Goal: Information Seeking & Learning: Learn about a topic

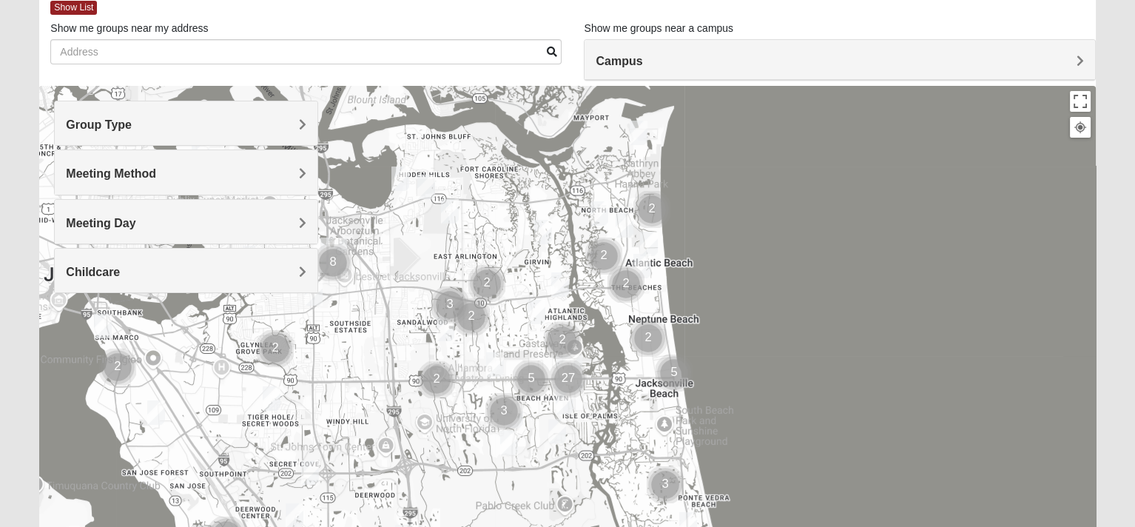
scroll to position [95, 0]
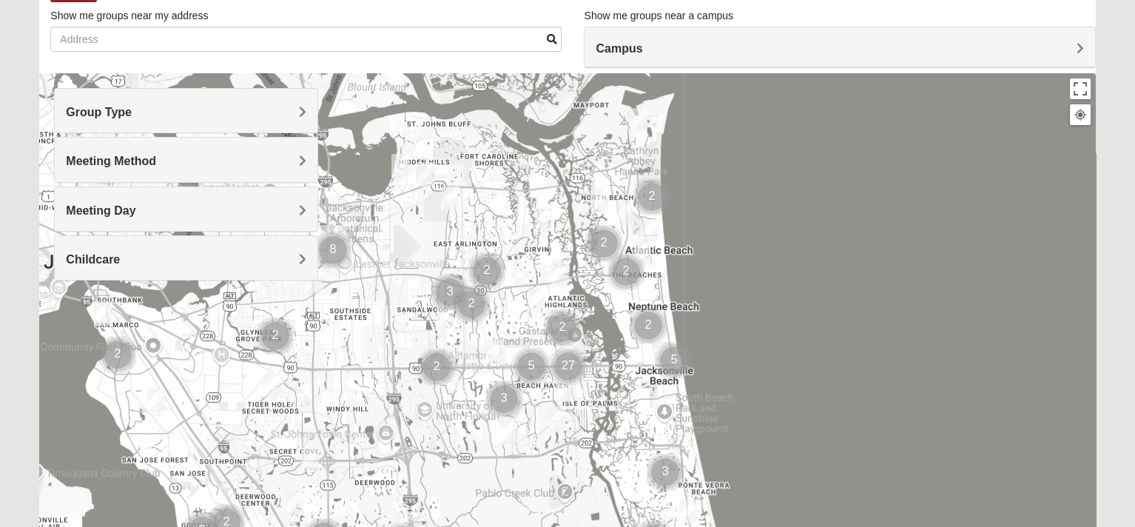
click at [132, 113] on span "Group Type" at bounding box center [99, 112] width 66 height 13
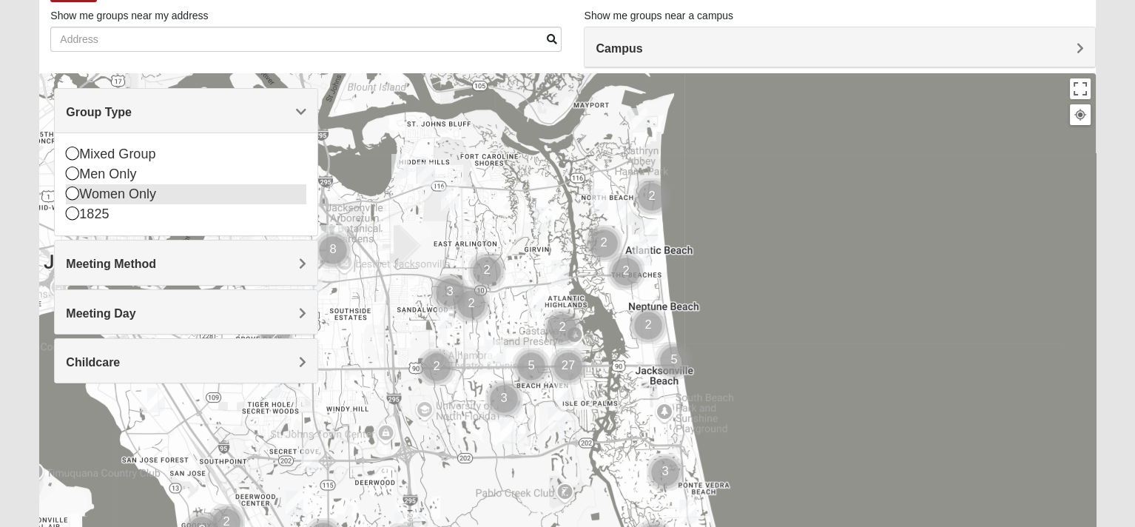
click at [69, 195] on icon at bounding box center [72, 192] width 13 height 13
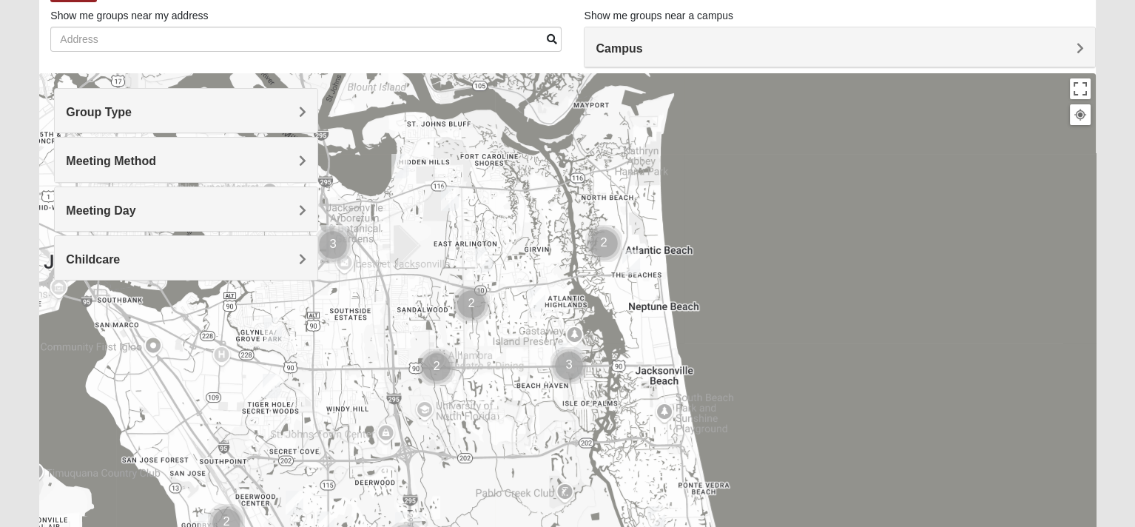
click at [156, 159] on span "Meeting Method" at bounding box center [111, 161] width 90 height 13
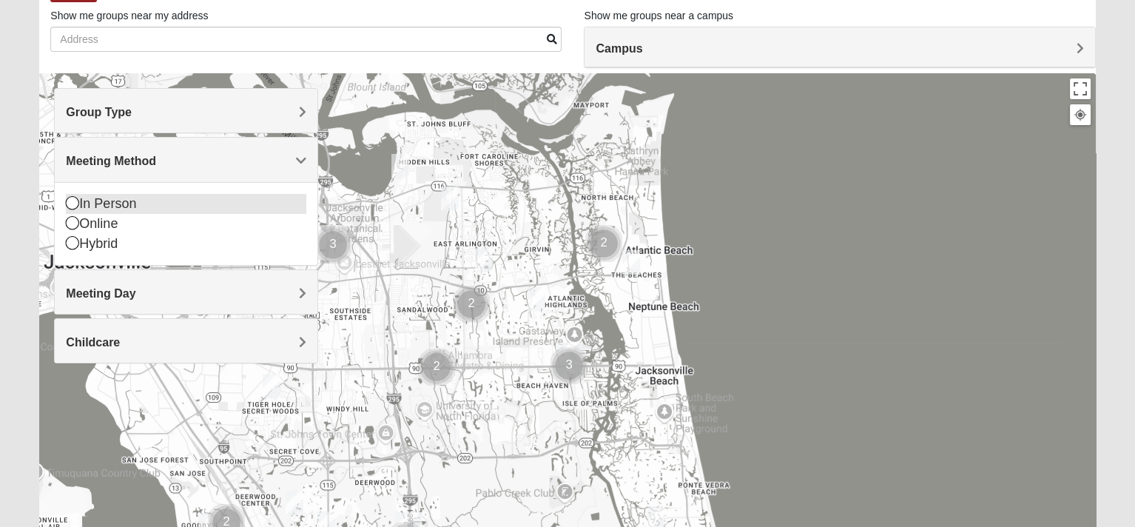
click at [72, 200] on icon at bounding box center [72, 202] width 13 height 13
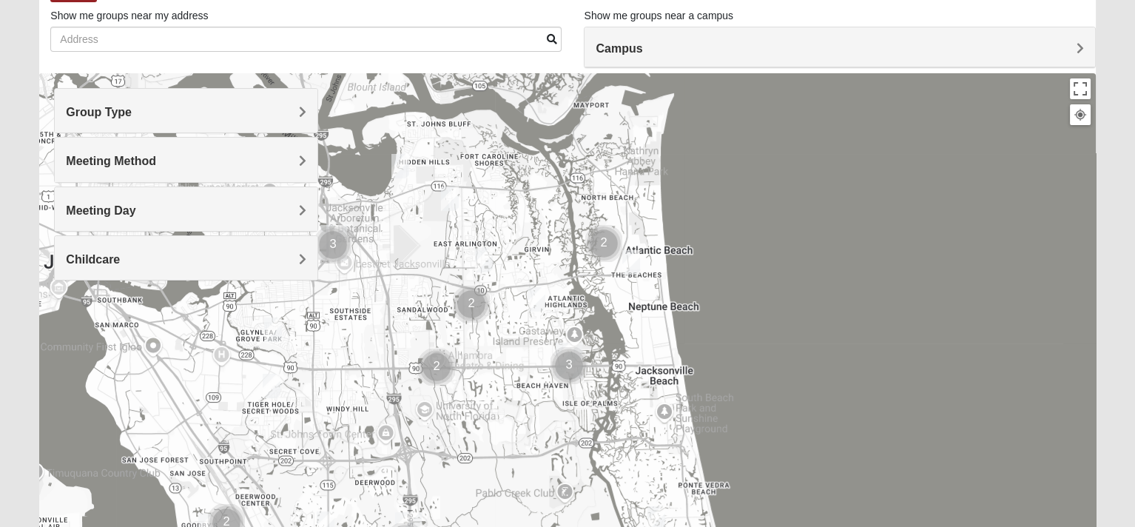
click at [135, 209] on span "Meeting Day" at bounding box center [101, 210] width 70 height 13
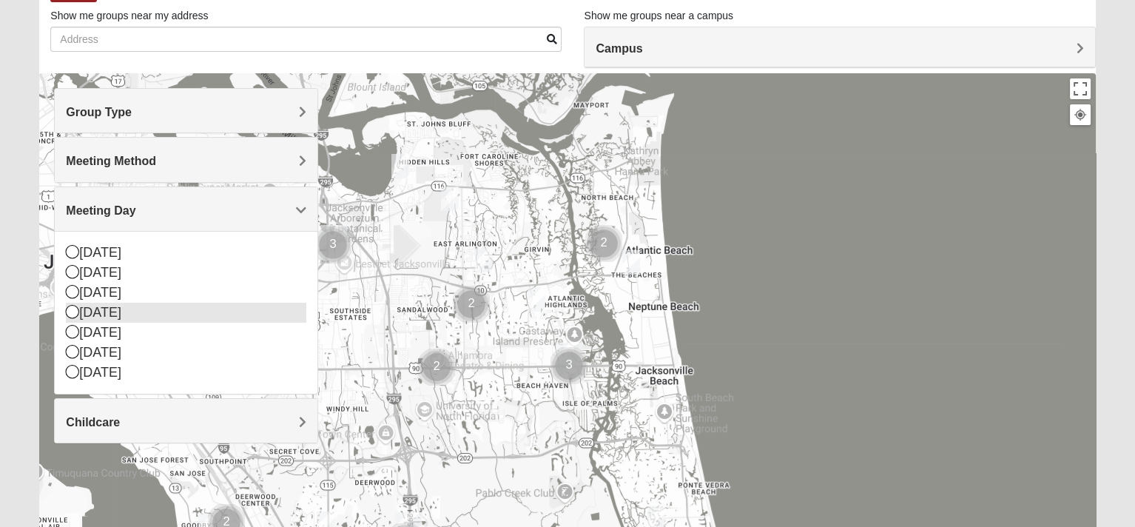
click at [67, 310] on icon at bounding box center [72, 311] width 13 height 13
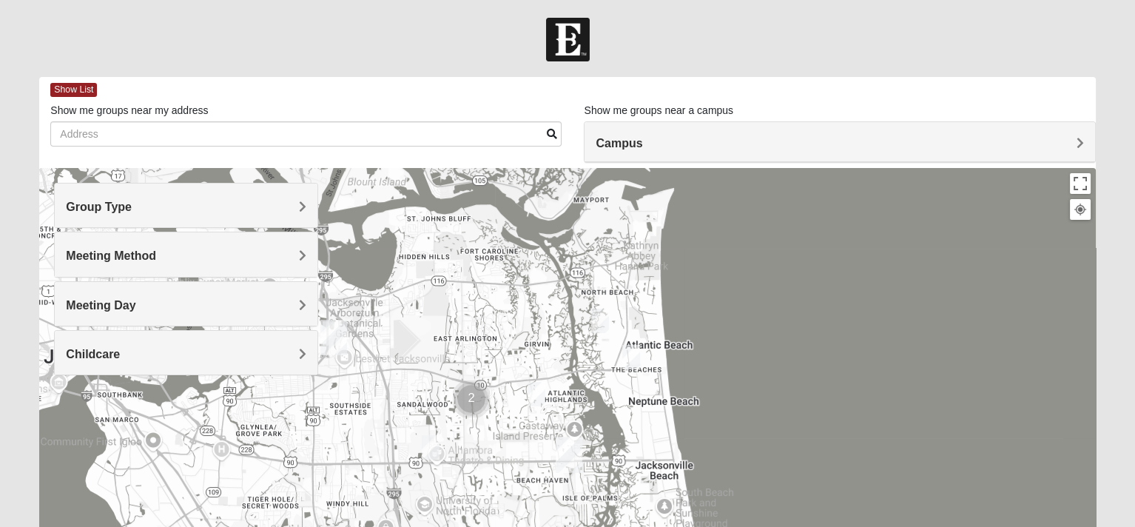
scroll to position [0, 0]
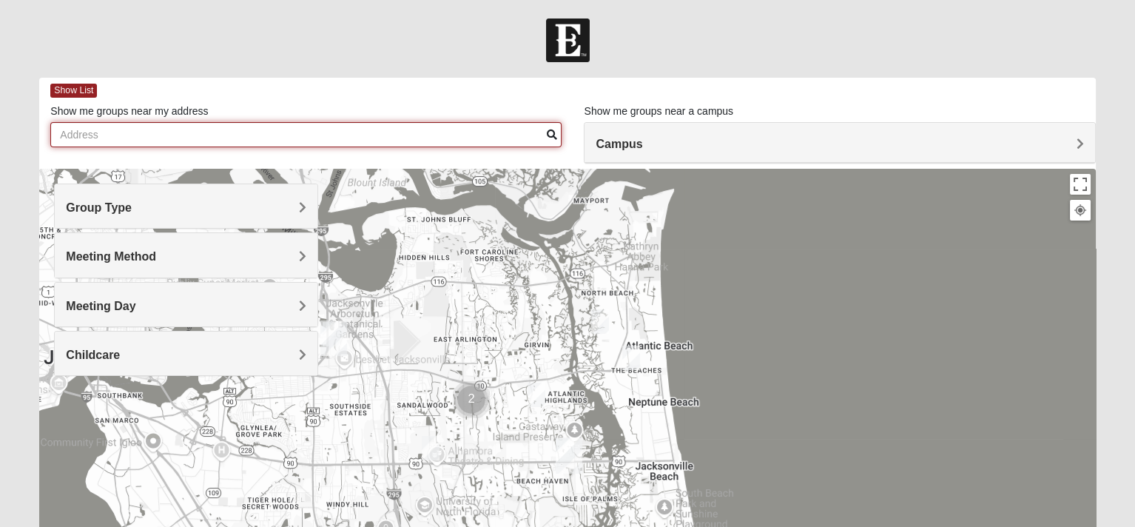
click at [206, 129] on input "Show me groups near my address" at bounding box center [305, 134] width 511 height 25
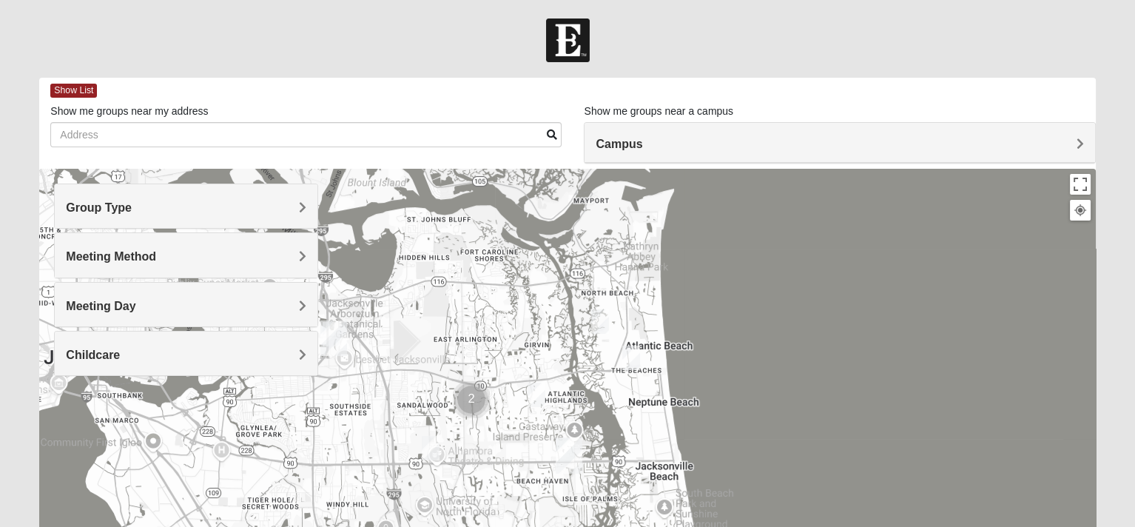
click at [1073, 140] on h4 "Campus" at bounding box center [839, 144] width 487 height 14
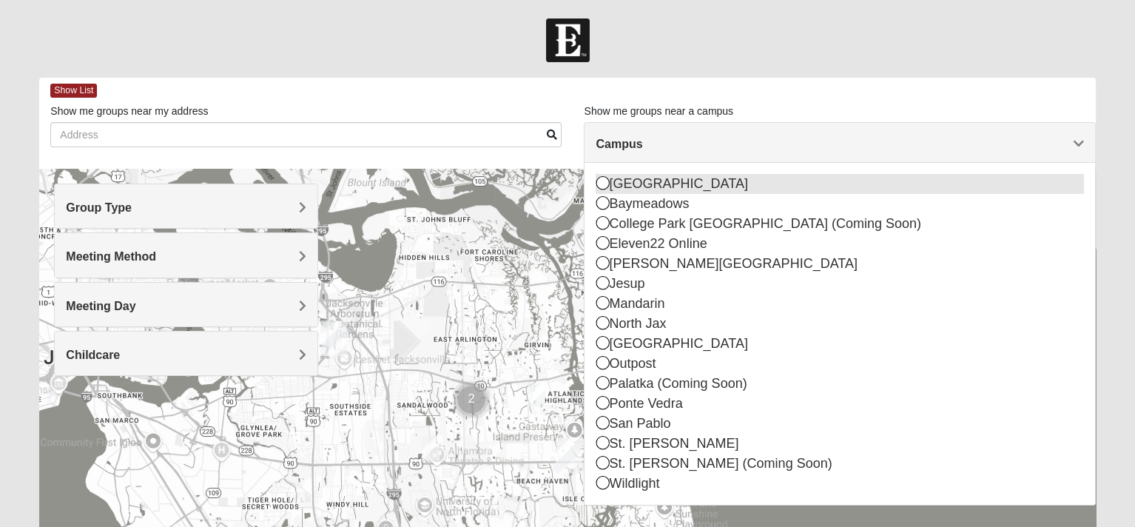
click at [601, 185] on icon at bounding box center [602, 182] width 13 height 13
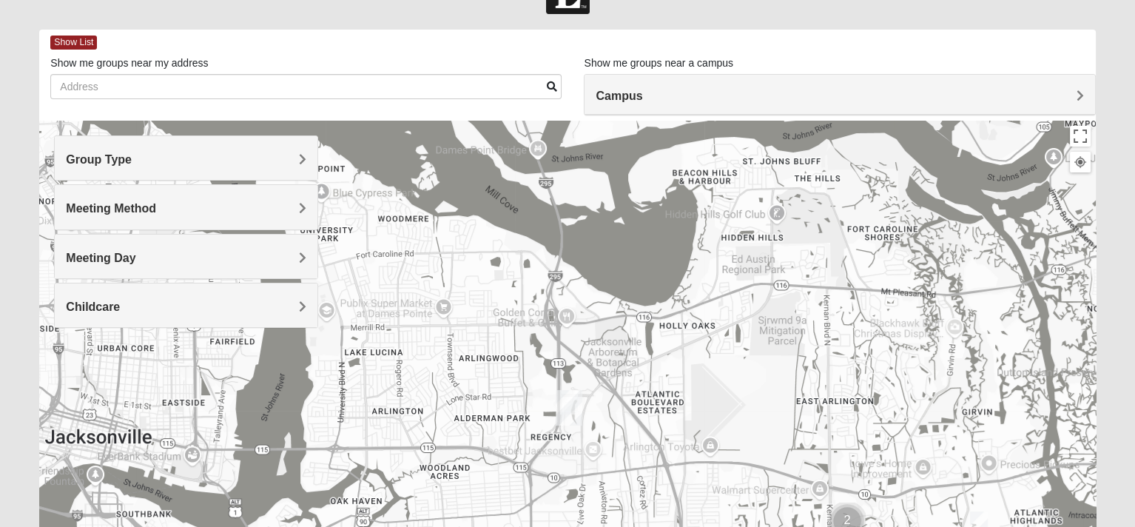
scroll to position [56, 0]
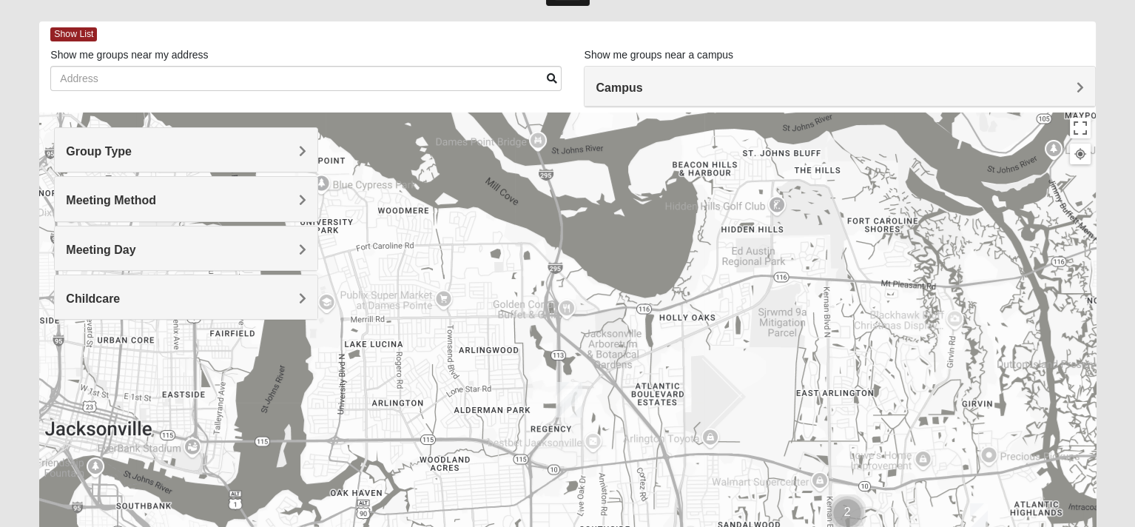
click at [565, 404] on img "Arlington" at bounding box center [569, 400] width 27 height 36
click at [620, 326] on button "Close" at bounding box center [638, 334] width 36 height 36
click at [642, 87] on span "Campus" at bounding box center [619, 87] width 47 height 13
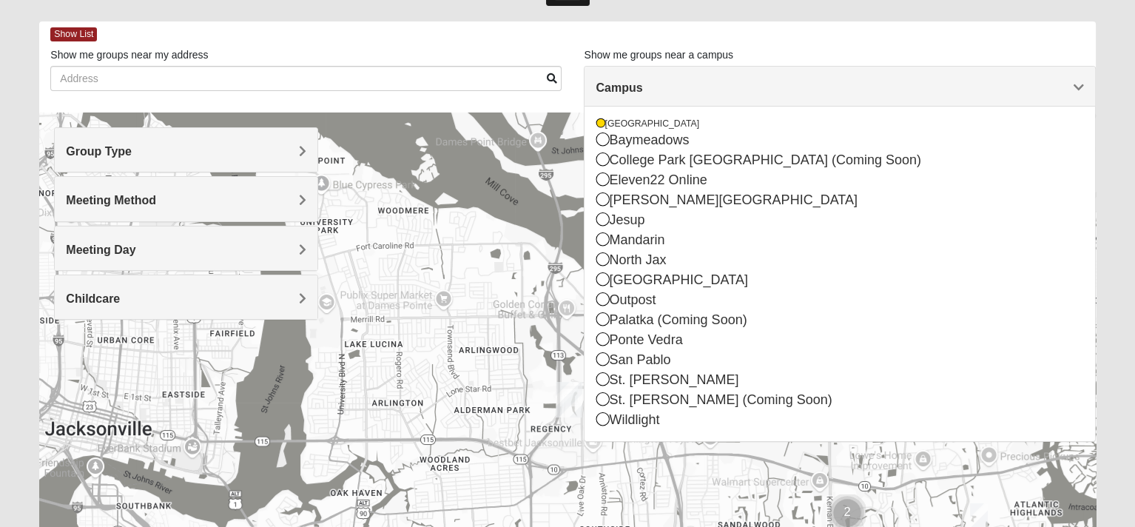
click at [551, 78] on span at bounding box center [551, 78] width 10 height 10
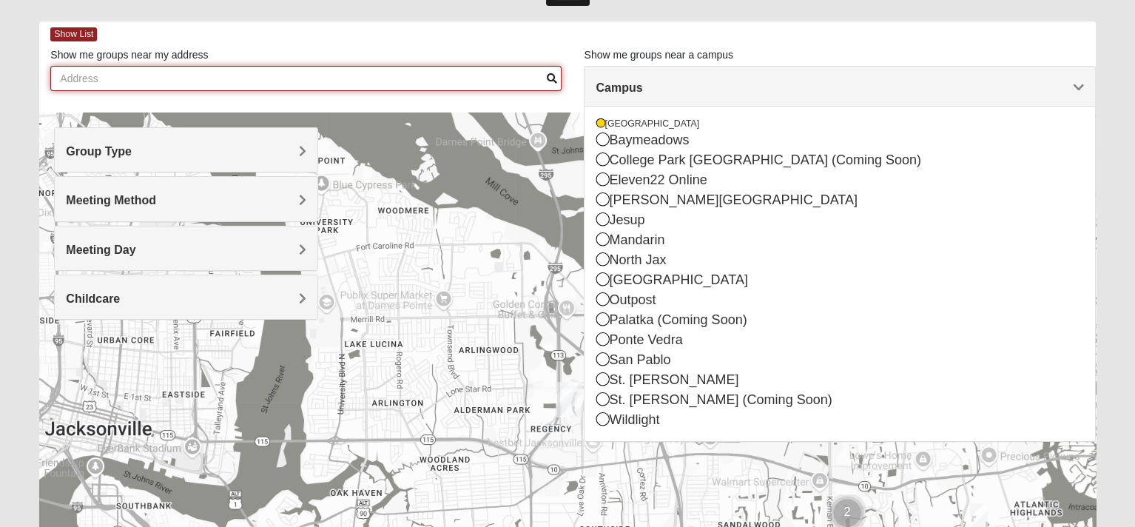
click at [349, 84] on input "Show me groups near my address" at bounding box center [305, 78] width 511 height 25
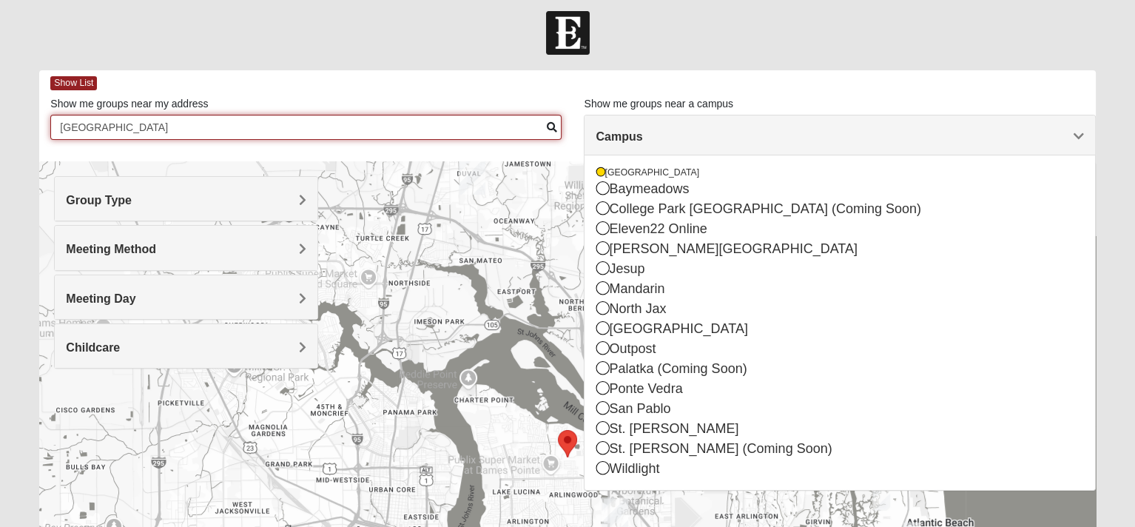
scroll to position [1, 0]
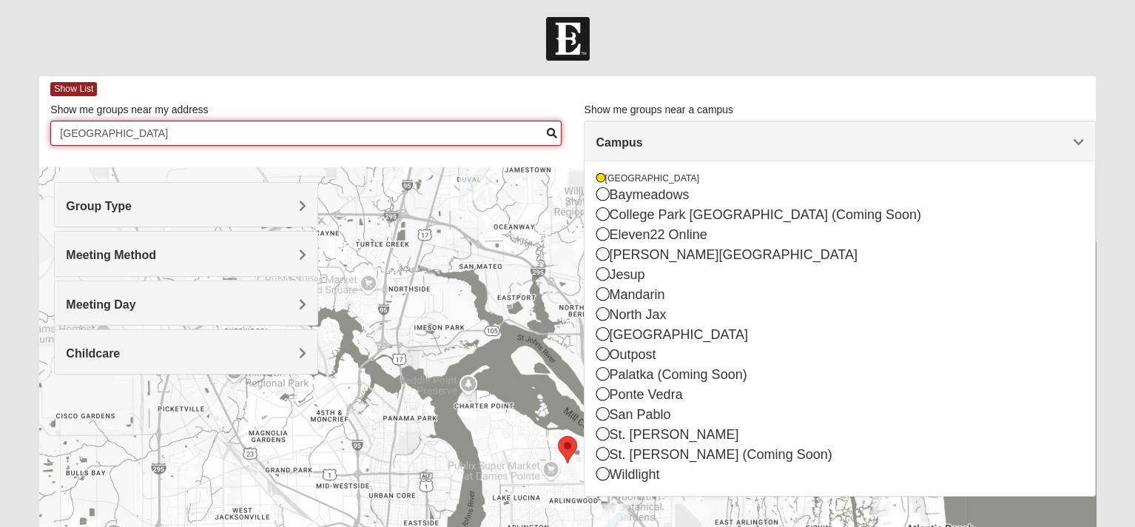
type input "[GEOGRAPHIC_DATA]"
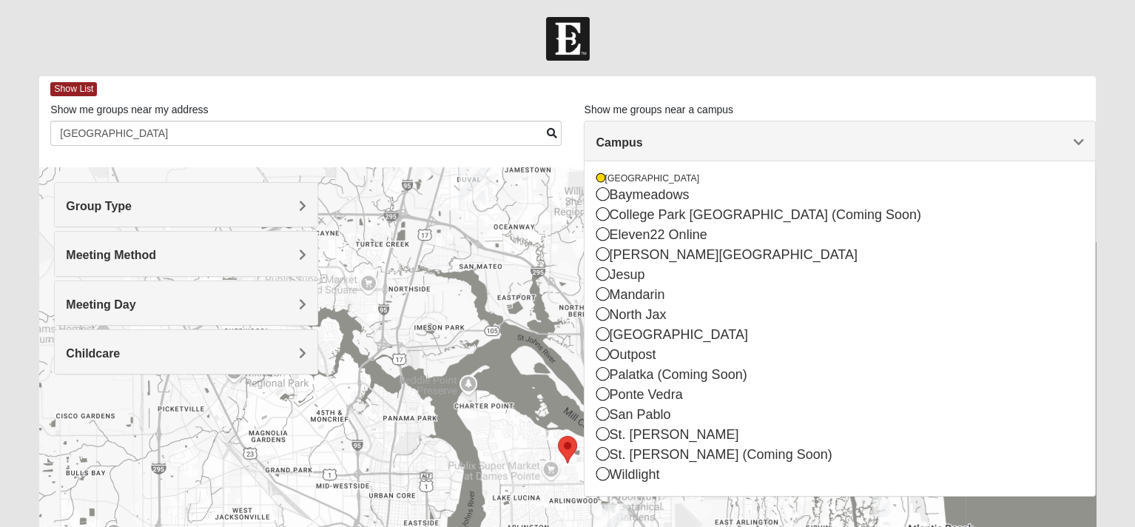
click at [558, 436] on area "Selected Address" at bounding box center [558, 436] width 0 height 0
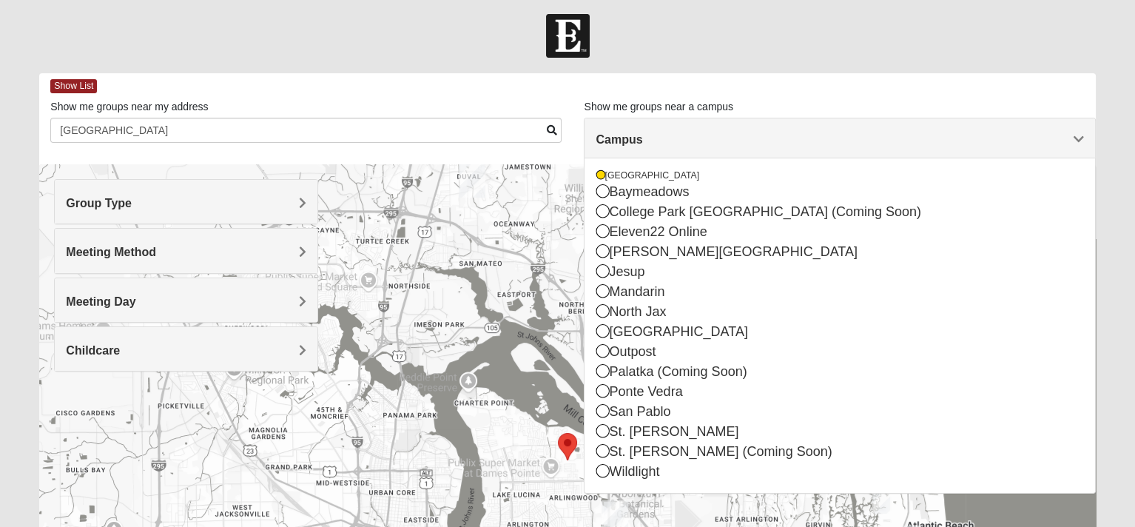
scroll to position [0, 0]
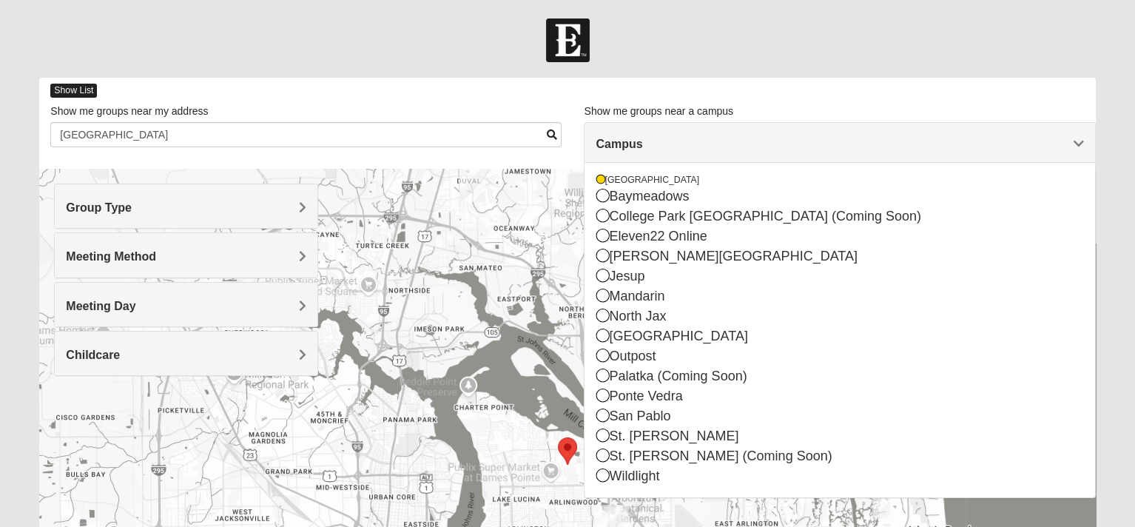
click at [81, 88] on span "Show List" at bounding box center [73, 91] width 47 height 14
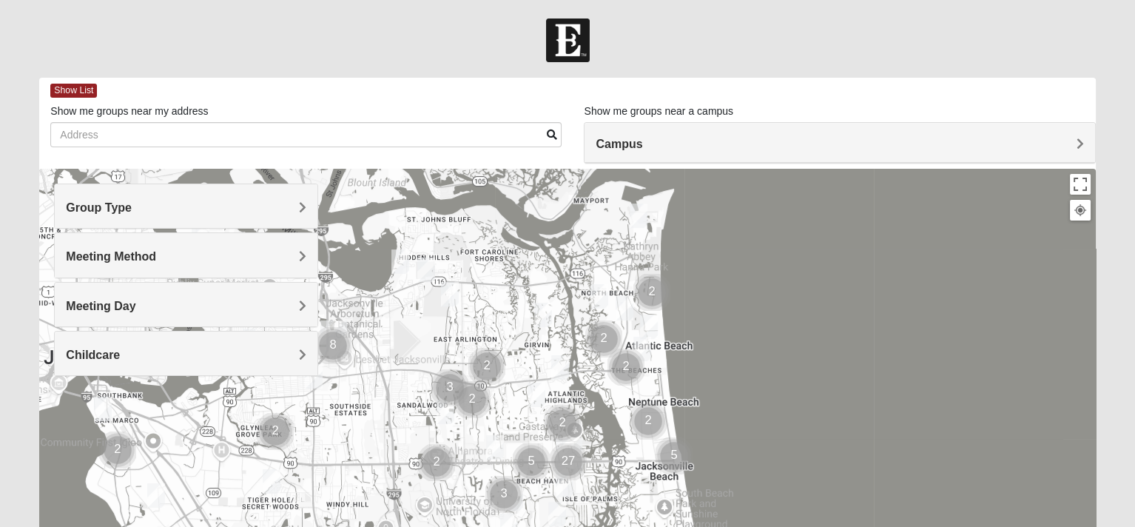
click at [132, 205] on span "Group Type" at bounding box center [99, 207] width 66 height 13
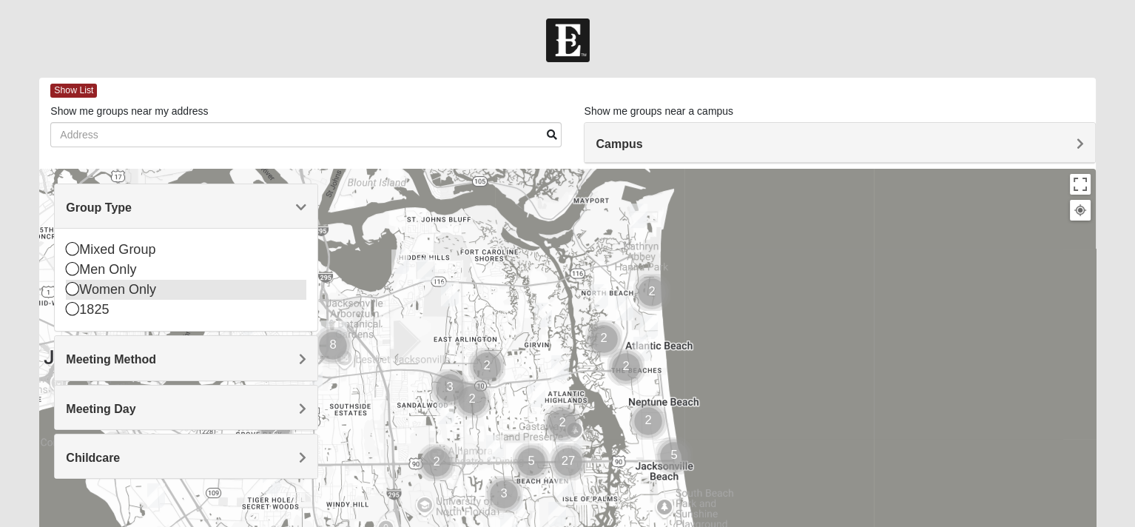
click at [68, 286] on icon at bounding box center [72, 288] width 13 height 13
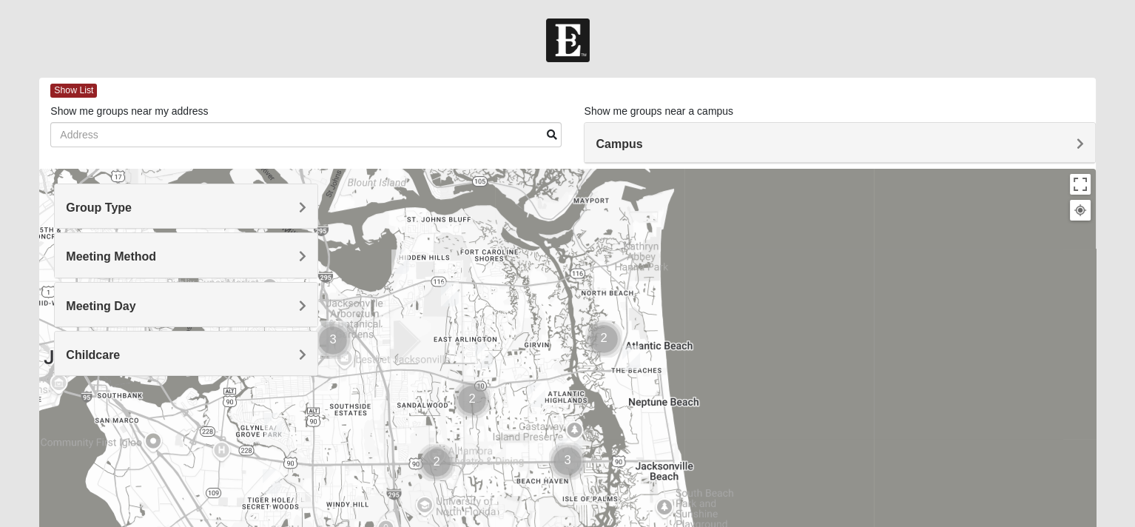
click at [156, 254] on span "Meeting Method" at bounding box center [111, 256] width 90 height 13
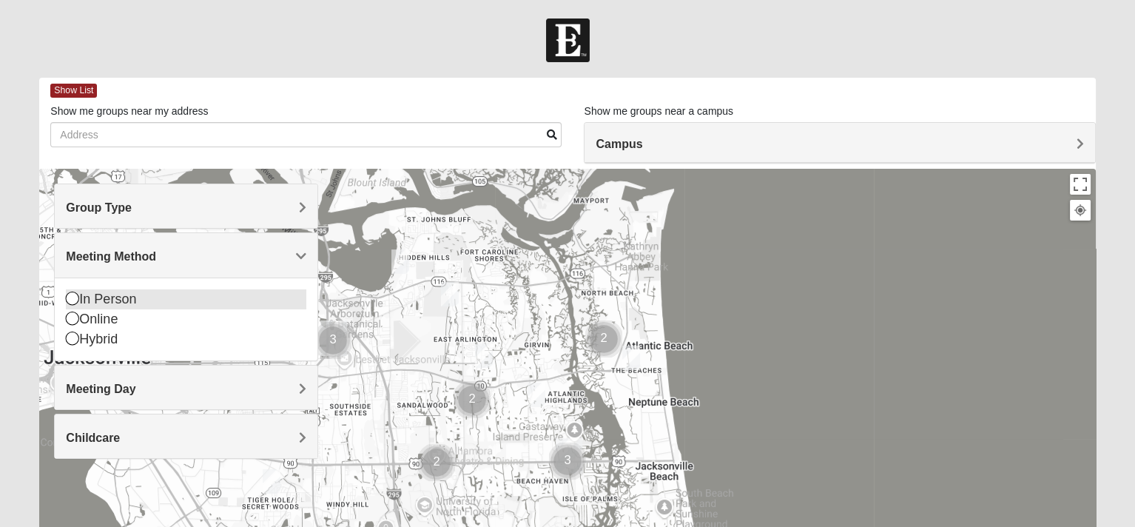
click at [68, 297] on icon at bounding box center [72, 297] width 13 height 13
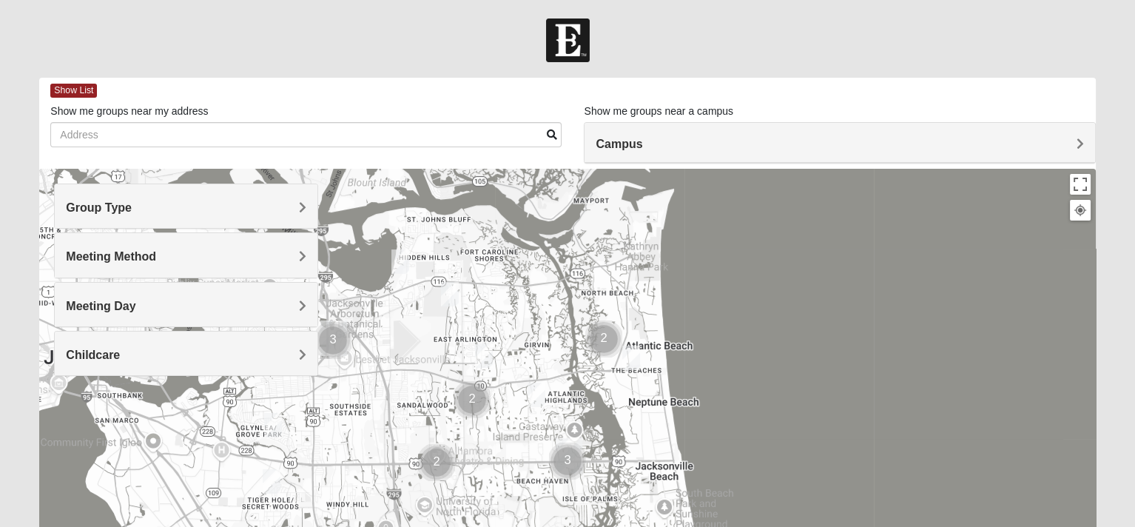
click at [135, 302] on span "Meeting Day" at bounding box center [101, 306] width 70 height 13
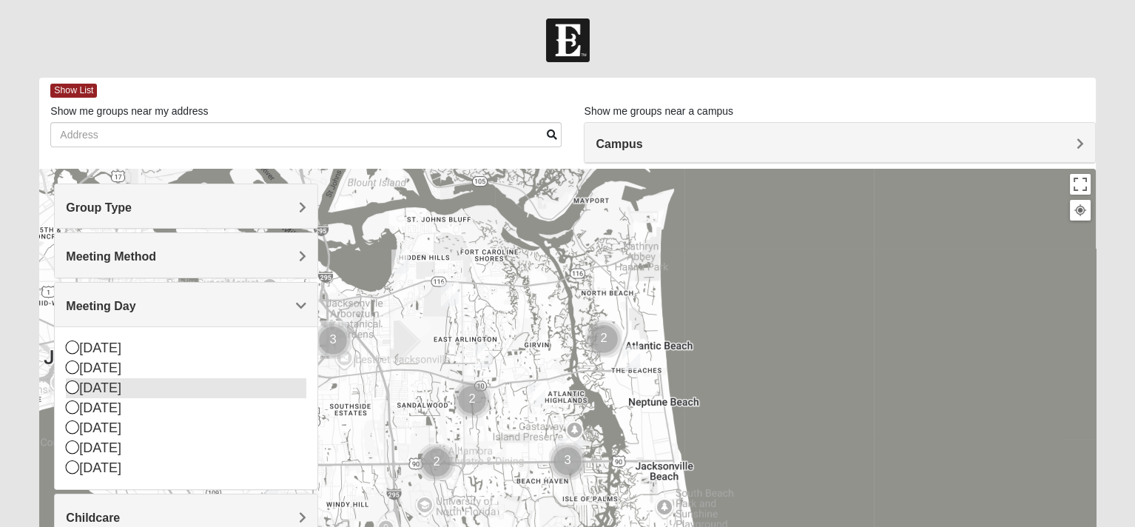
click at [72, 387] on icon at bounding box center [72, 386] width 13 height 13
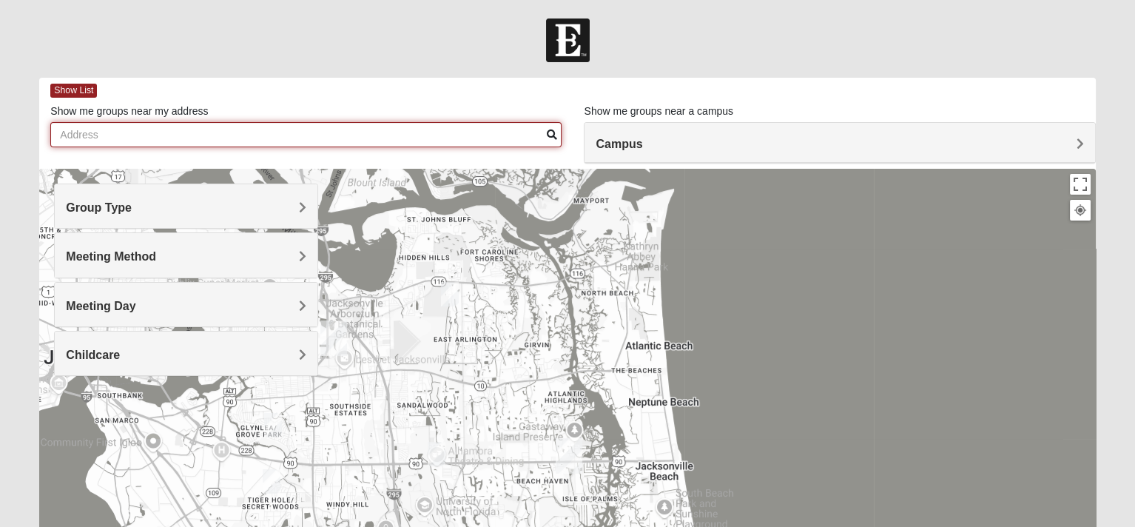
click at [114, 130] on input "Show me groups near my address" at bounding box center [305, 134] width 511 height 25
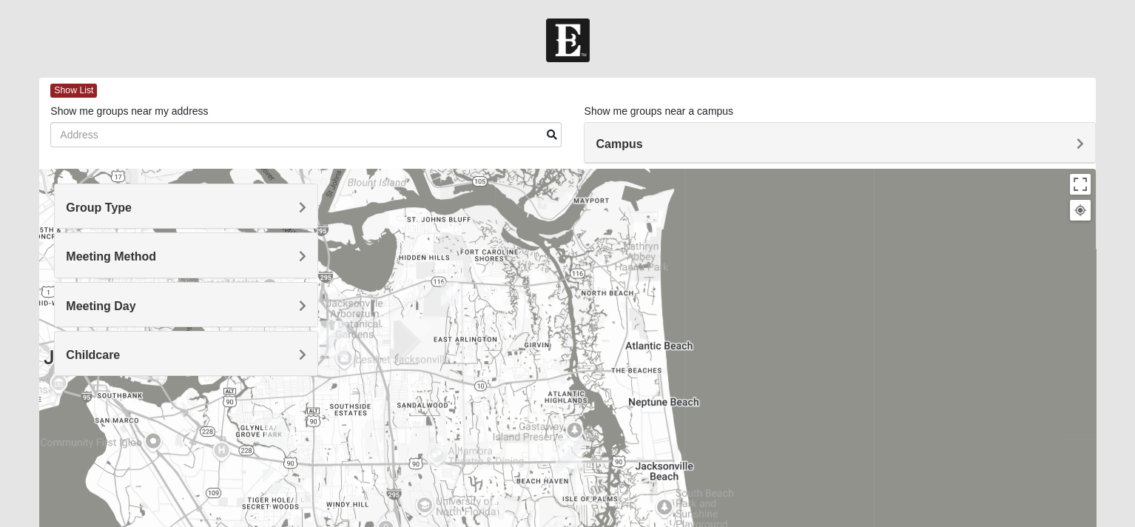
click at [642, 143] on span "Campus" at bounding box center [619, 144] width 47 height 13
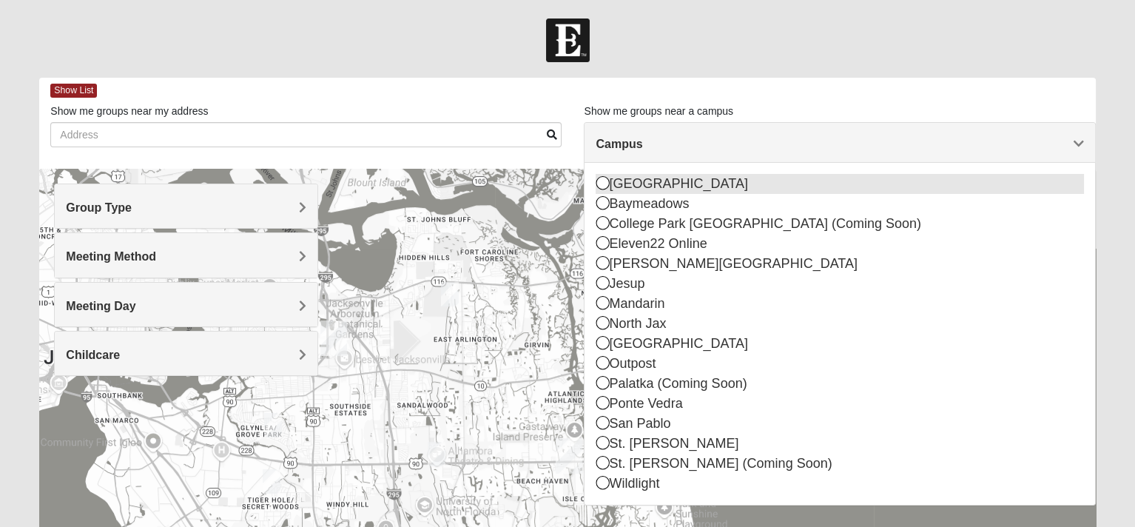
click at [601, 188] on icon at bounding box center [602, 182] width 13 height 13
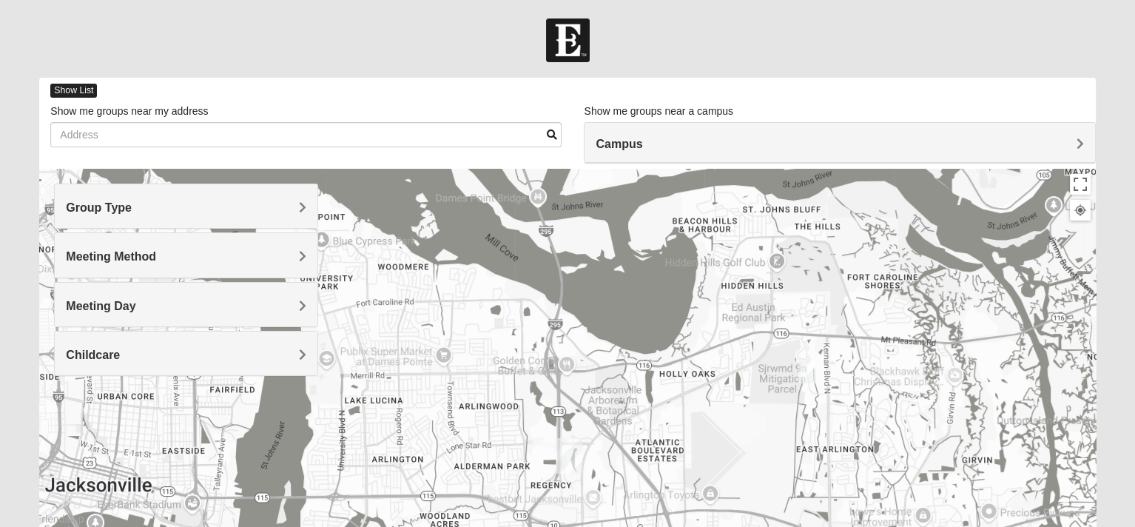
click at [64, 87] on span "Show List" at bounding box center [73, 91] width 47 height 14
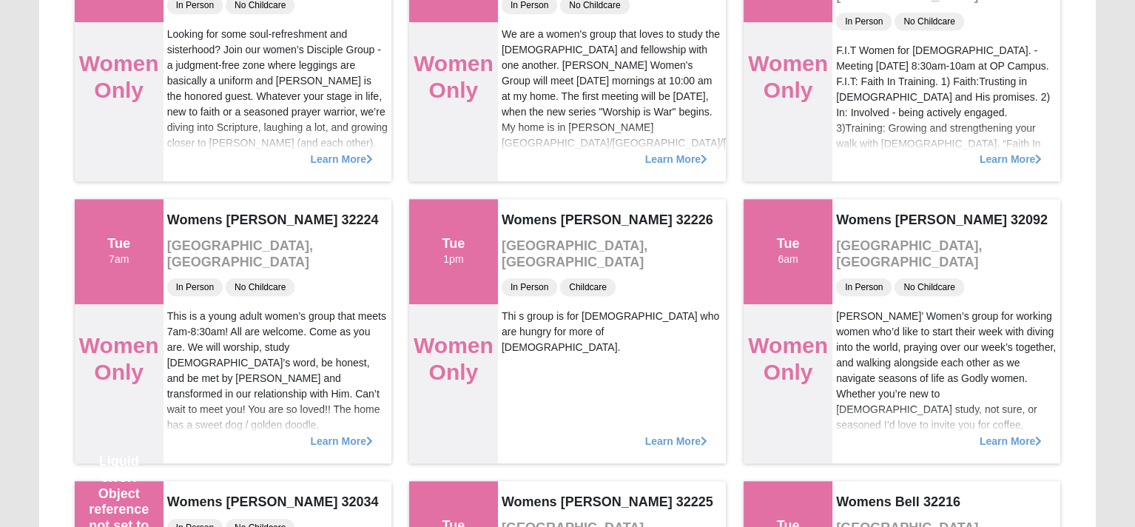
scroll to position [1952, 0]
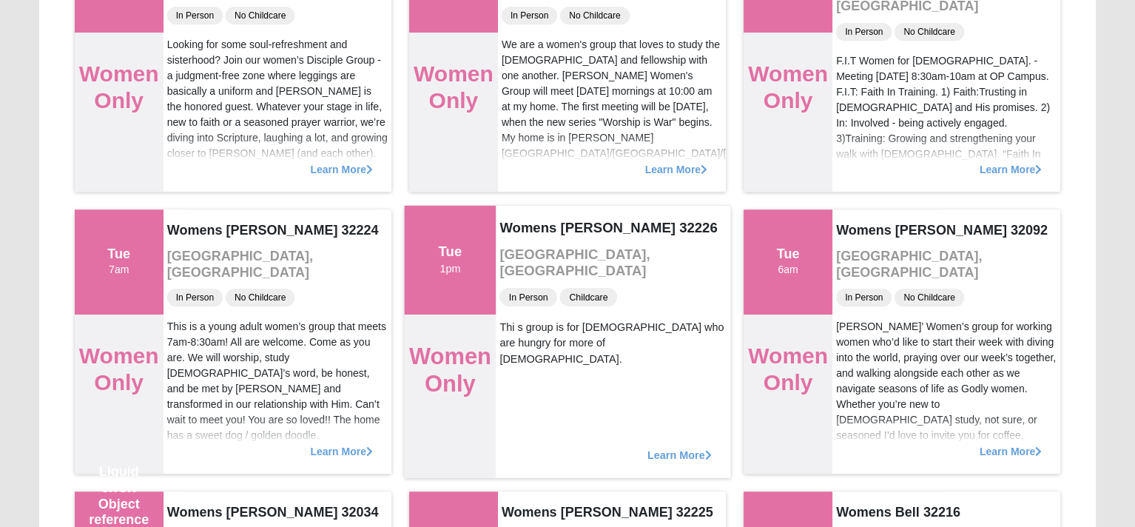
click at [686, 447] on span "Learn More" at bounding box center [679, 447] width 64 height 0
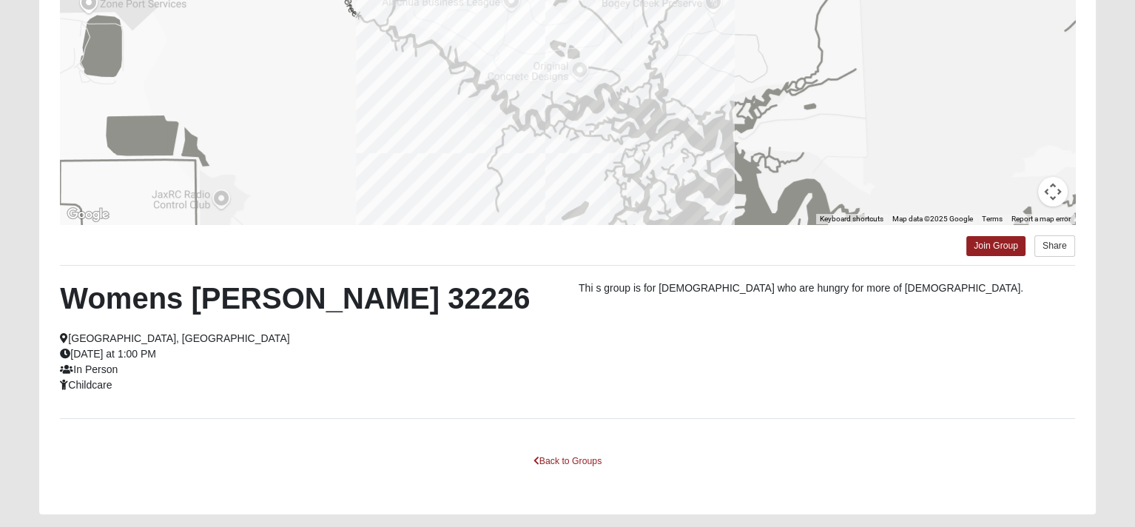
scroll to position [274, 0]
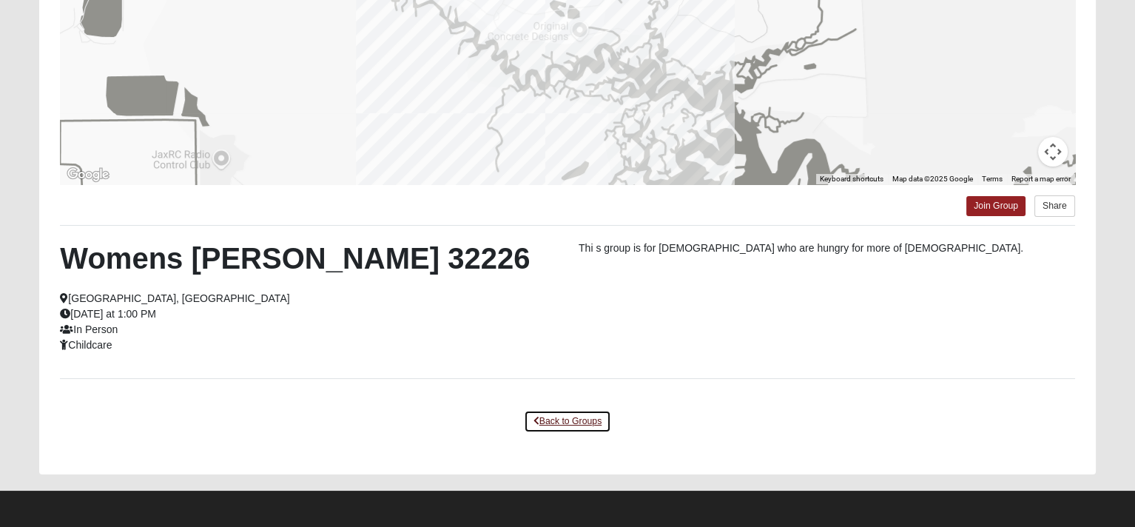
click at [556, 419] on link "Back to Groups" at bounding box center [567, 421] width 87 height 23
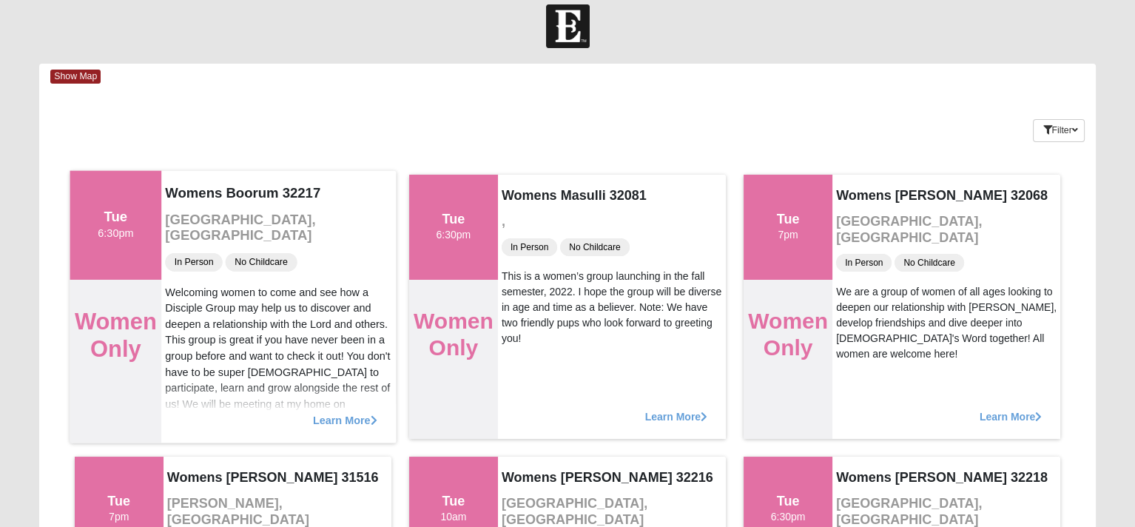
scroll to position [15, 0]
click at [359, 411] on span "Learn More" at bounding box center [345, 411] width 64 height 0
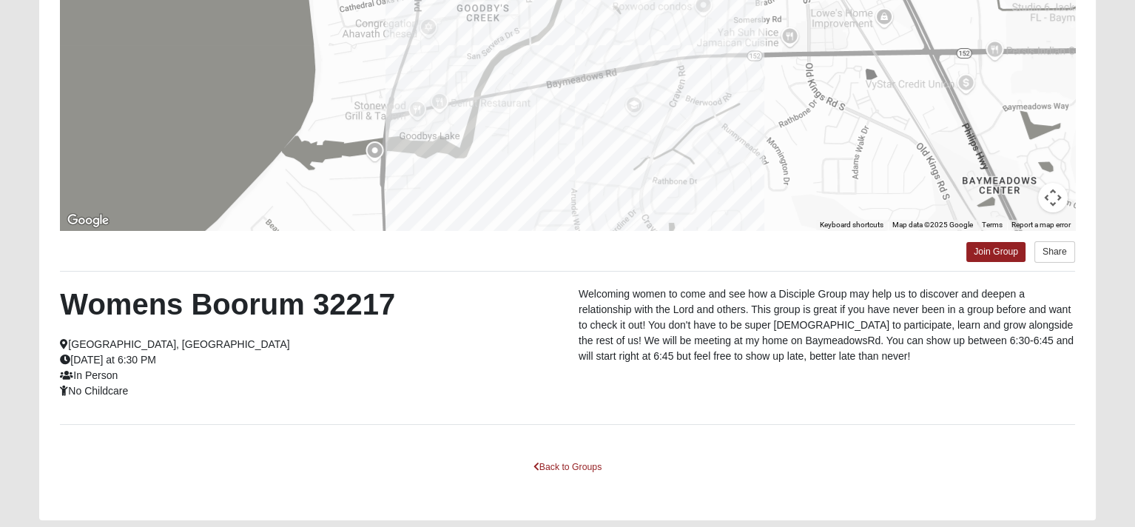
scroll to position [274, 0]
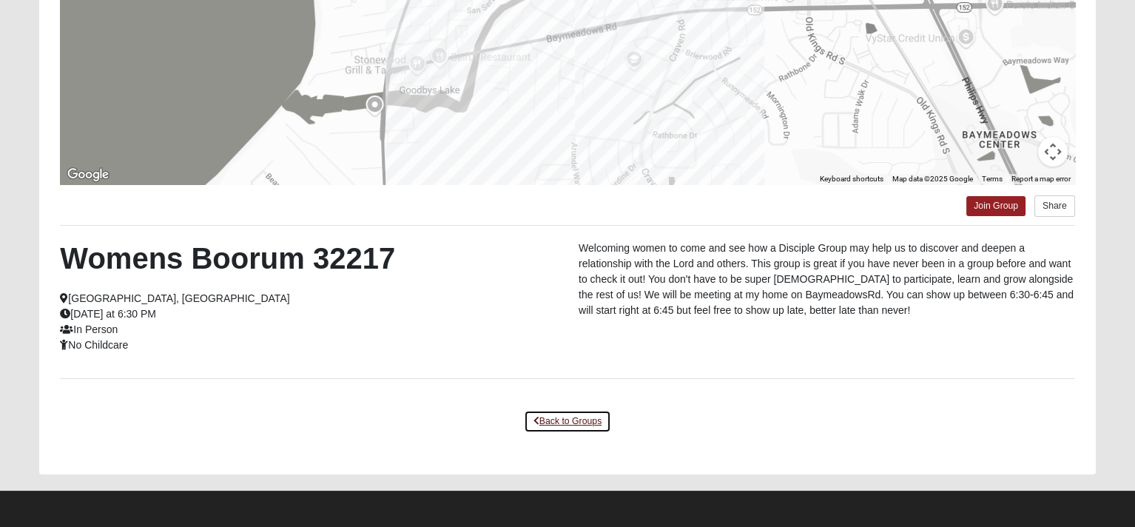
click at [590, 419] on link "Back to Groups" at bounding box center [567, 421] width 87 height 23
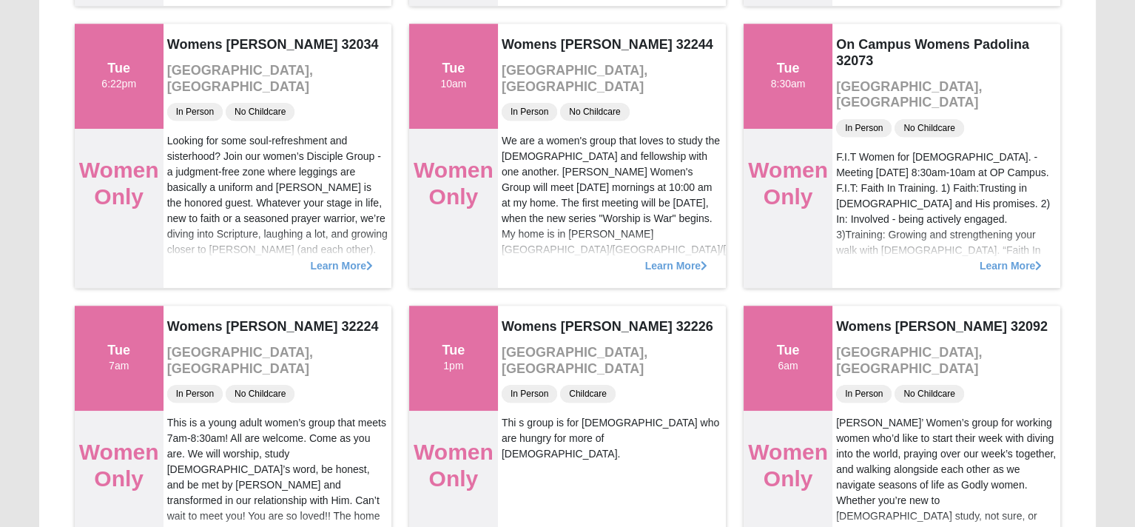
scroll to position [1846, 0]
